Goal: Entertainment & Leisure: Consume media (video, audio)

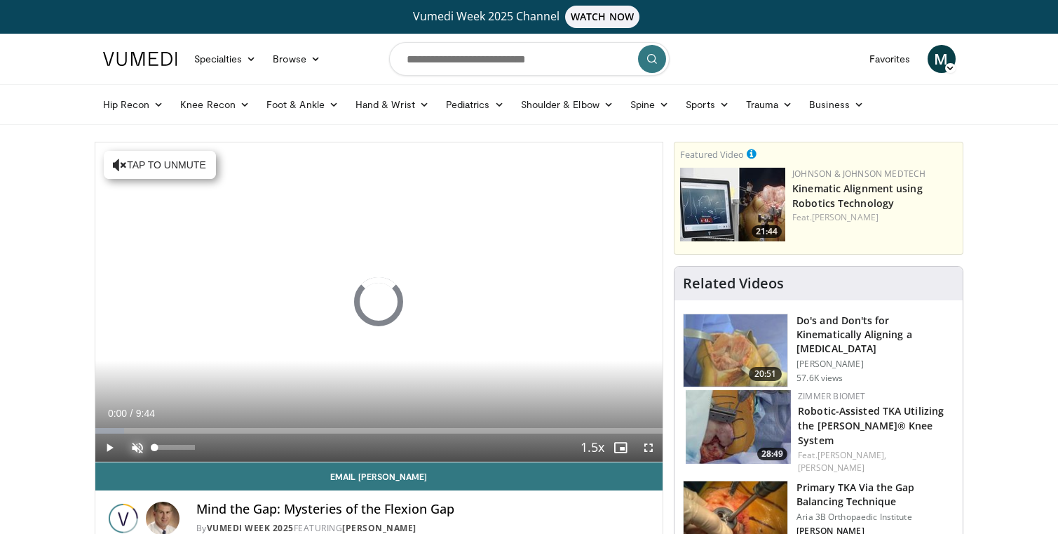
click at [140, 448] on span "Video Player" at bounding box center [137, 447] width 28 height 28
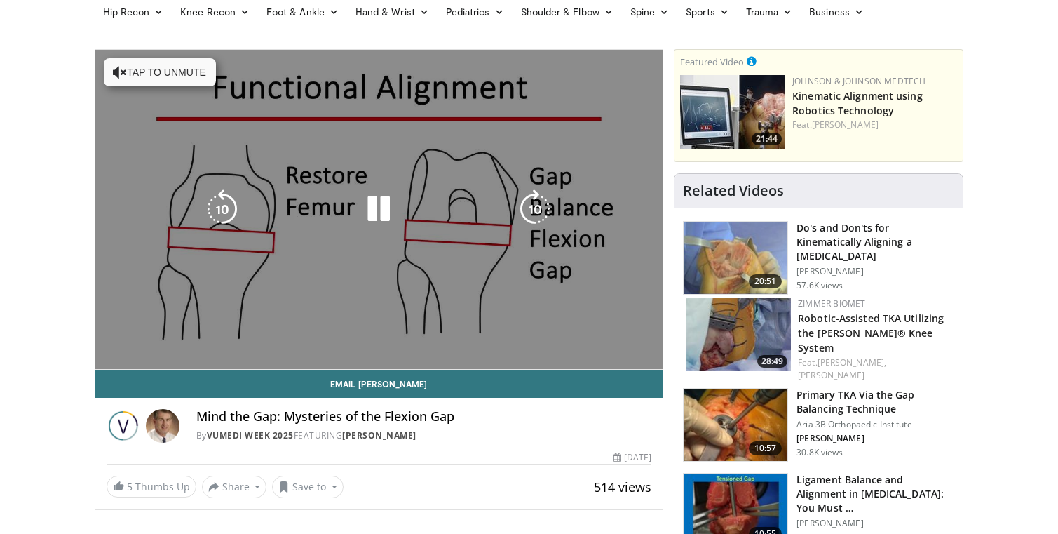
scroll to position [97, 0]
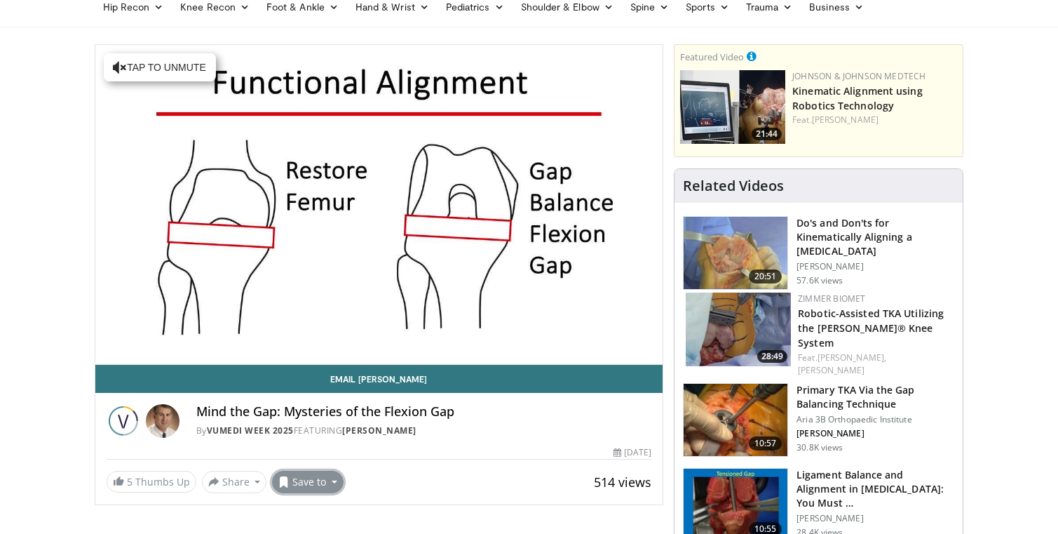
click at [292, 483] on button "Save to" at bounding box center [308, 482] width 72 height 22
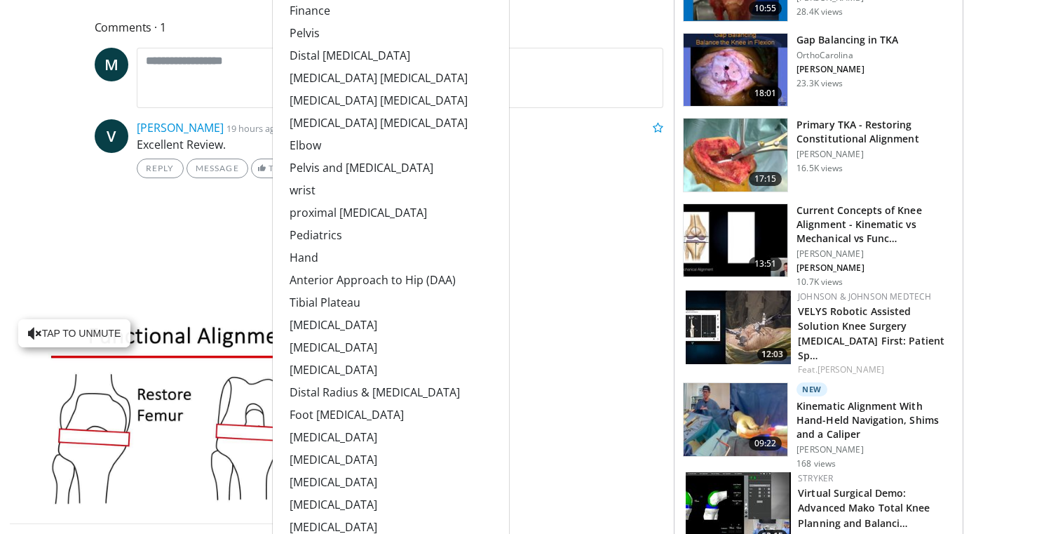
scroll to position [622, 0]
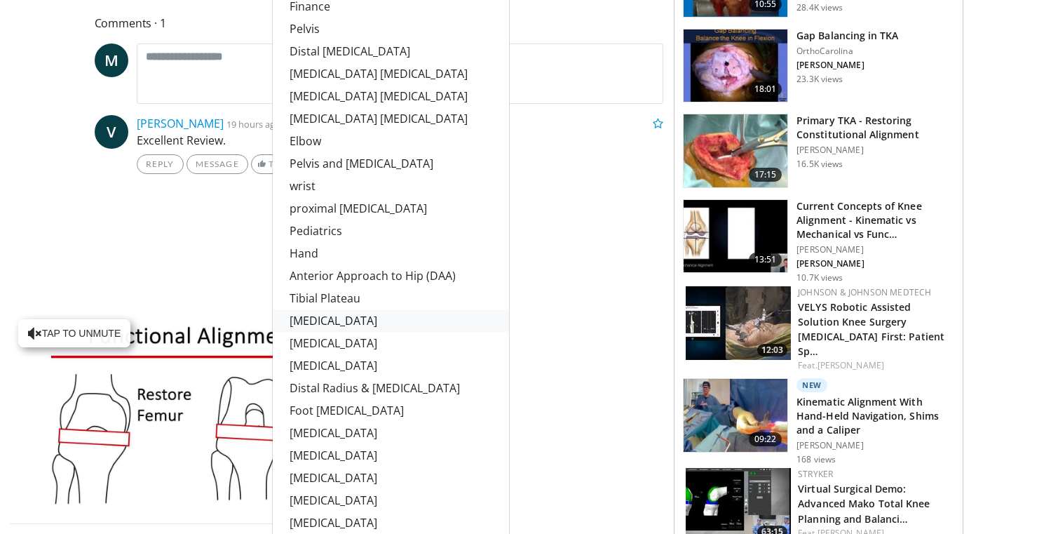
click at [320, 319] on link "[MEDICAL_DATA]" at bounding box center [391, 320] width 236 height 22
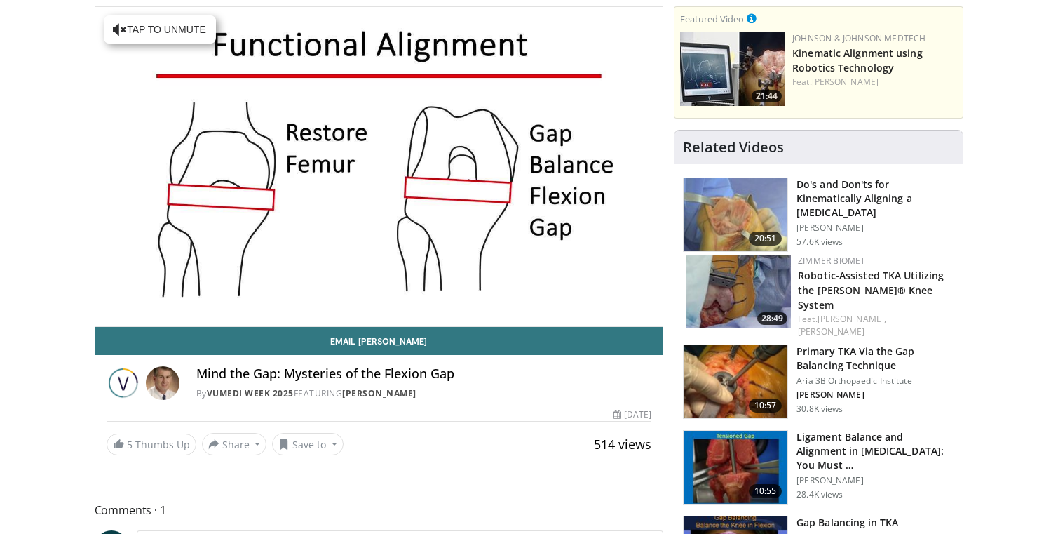
scroll to position [144, 0]
